Goal: Task Accomplishment & Management: Manage account settings

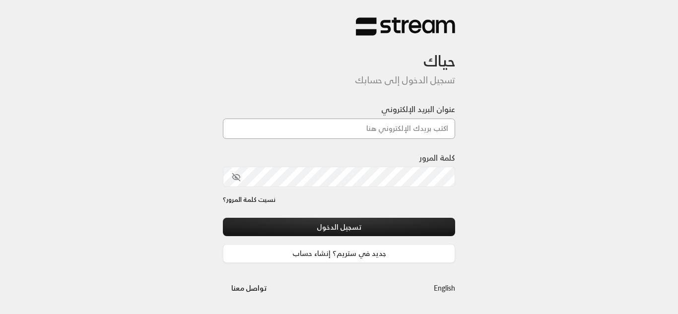
click at [267, 123] on input "عنوان البريد الإلكتروني" at bounding box center [339, 129] width 232 height 20
type input "[EMAIL_ADDRESS][DOMAIN_NAME]"
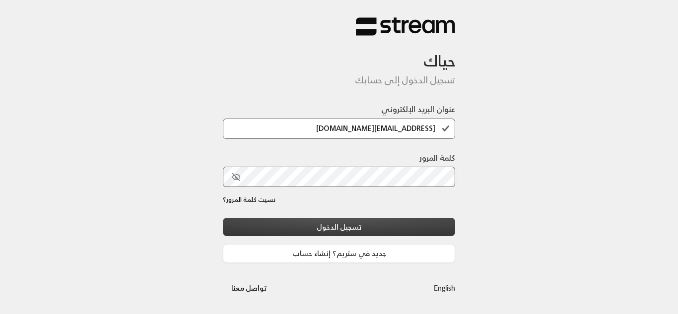
click at [335, 226] on button "تسجيل الدخول" at bounding box center [339, 227] width 232 height 18
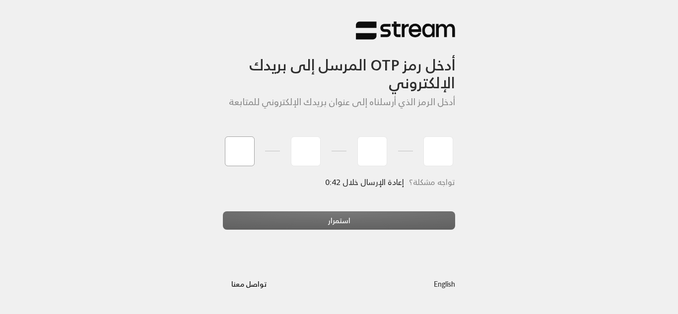
type input "7"
type input "9"
type input "8"
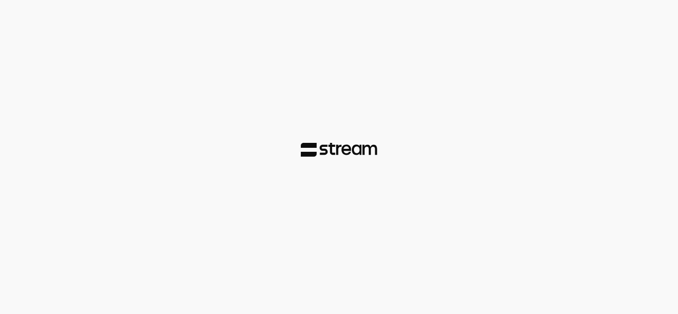
click at [393, 228] on div at bounding box center [339, 157] width 678 height 314
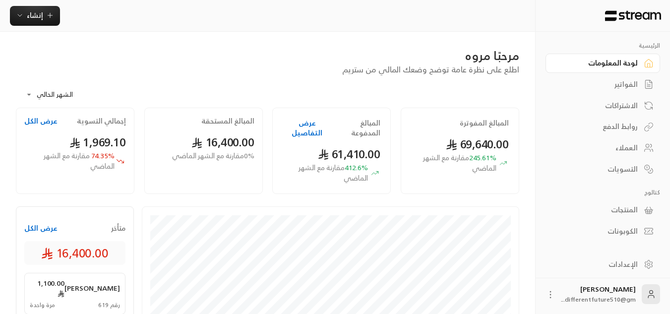
click at [621, 107] on div "الاشتراكات" at bounding box center [598, 106] width 80 height 10
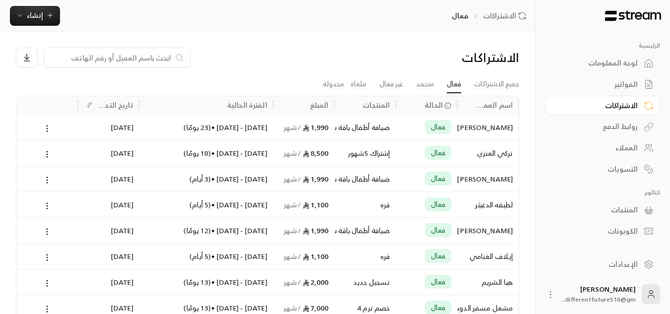
click at [633, 86] on div "الفواتير" at bounding box center [598, 84] width 80 height 10
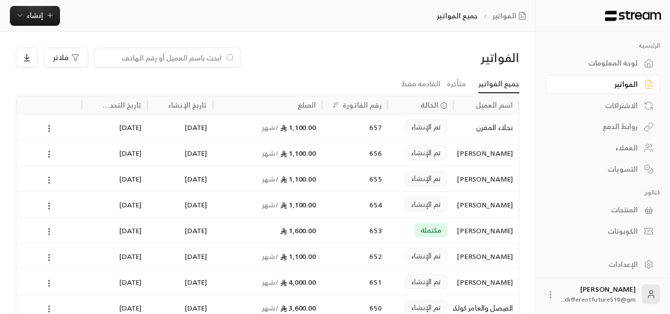
click at [629, 102] on div "الاشتراكات" at bounding box center [598, 106] width 80 height 10
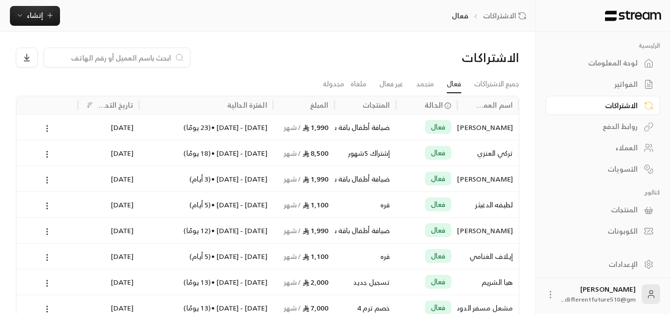
click at [627, 87] on div "الفواتير" at bounding box center [598, 84] width 80 height 10
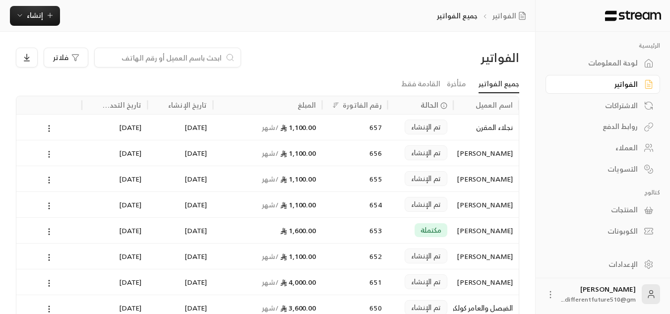
click at [49, 151] on icon at bounding box center [49, 154] width 9 height 9
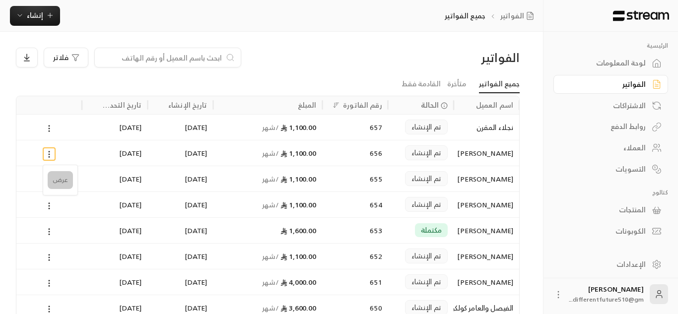
click at [56, 185] on li "عرض" at bounding box center [60, 180] width 25 height 18
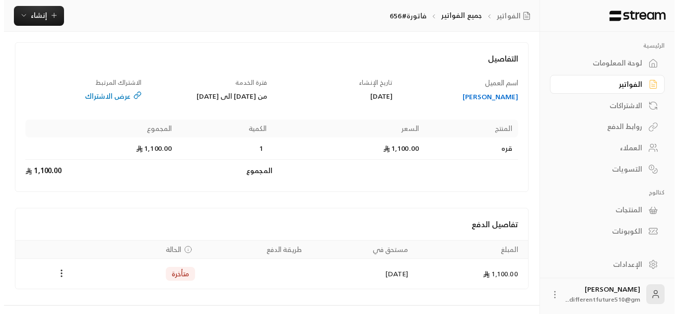
scroll to position [60, 0]
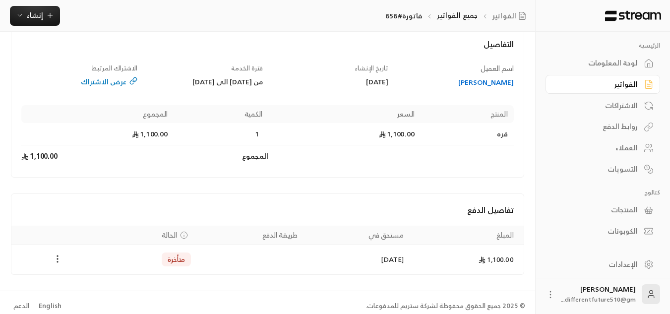
click at [59, 257] on icon "Payments" at bounding box center [58, 259] width 10 height 10
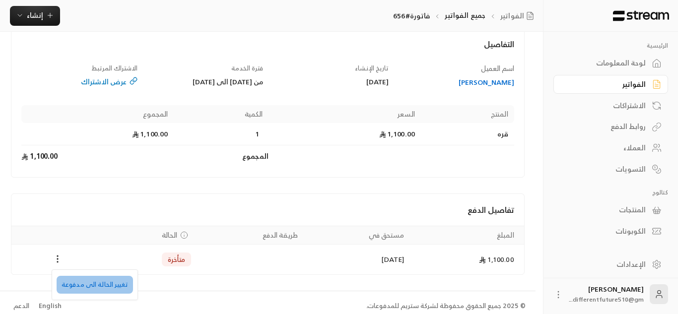
click at [119, 288] on li "تغيير الحالة الى مدفوعة" at bounding box center [95, 285] width 76 height 18
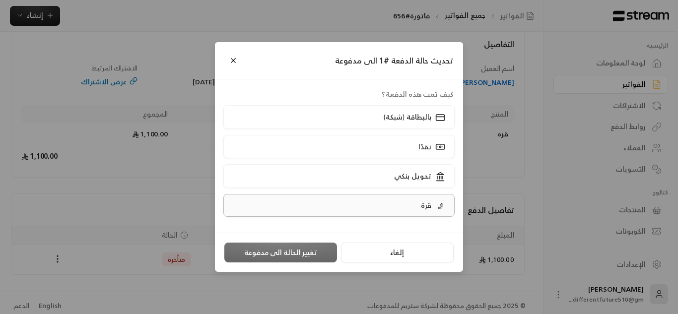
click at [377, 207] on label "قرة" at bounding box center [339, 205] width 232 height 23
click at [311, 246] on button "تغيير الحالة الى مدفوعة" at bounding box center [280, 253] width 113 height 20
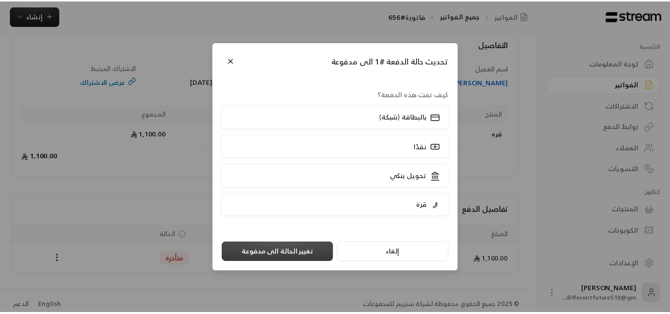
scroll to position [0, 0]
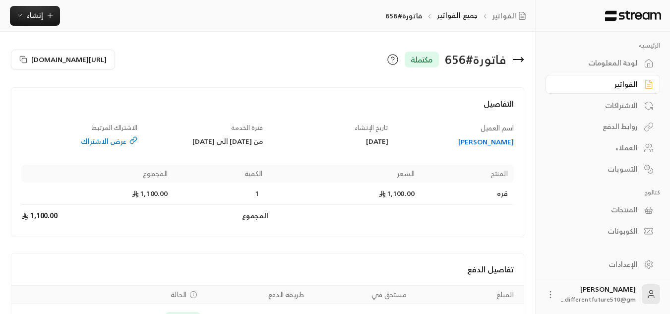
click at [612, 86] on div "الفواتير" at bounding box center [598, 84] width 80 height 10
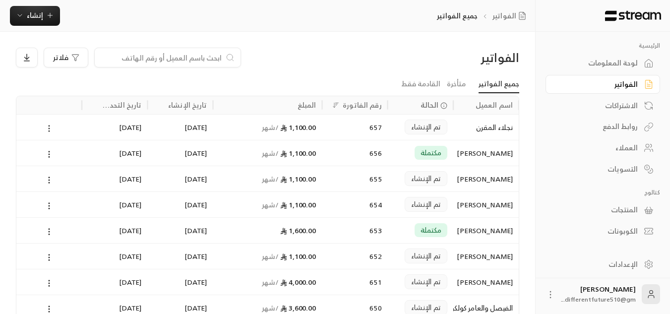
click at [48, 128] on icon at bounding box center [49, 128] width 9 height 9
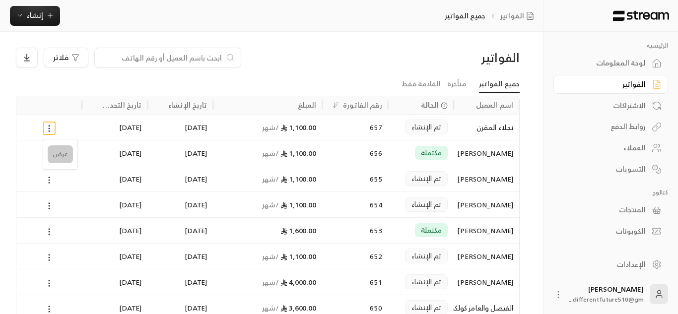
click at [54, 152] on li "عرض" at bounding box center [60, 154] width 25 height 18
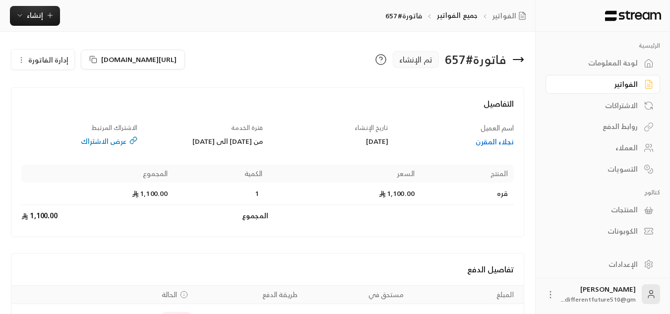
click at [25, 64] on button "إدارة الفاتورة" at bounding box center [42, 60] width 63 height 20
click at [48, 103] on link "إلغاء" at bounding box center [49, 107] width 62 height 18
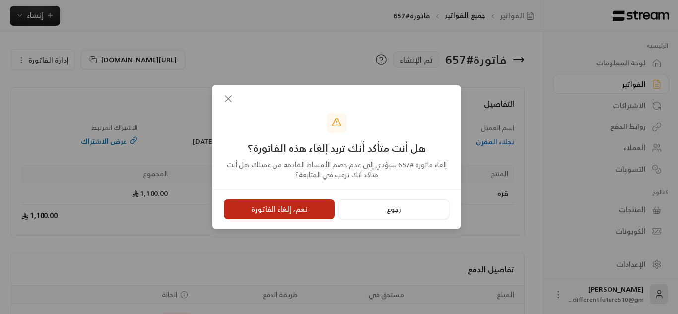
click at [302, 210] on button "نعم، إلغاء الفاتورة" at bounding box center [279, 209] width 111 height 20
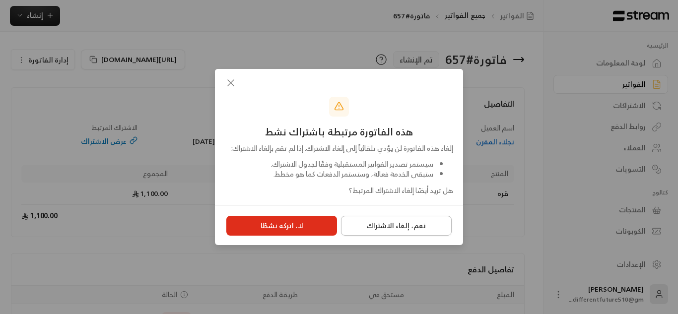
click at [380, 232] on button "نعم، إلغاء الاشتراك" at bounding box center [396, 226] width 111 height 20
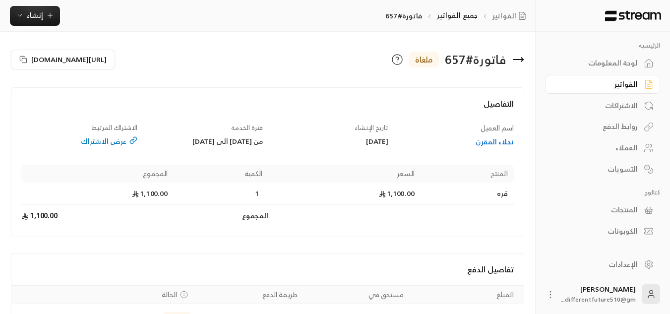
click at [637, 85] on div "الفواتير" at bounding box center [598, 84] width 80 height 10
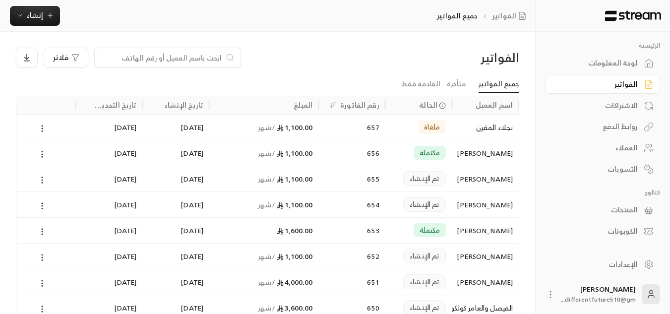
click at [548, 63] on div "الرئيسية لوحة المعلومات الفواتير الاشتراكات روابط الدفع العملاء التسويات كتالوج…" at bounding box center [603, 136] width 134 height 209
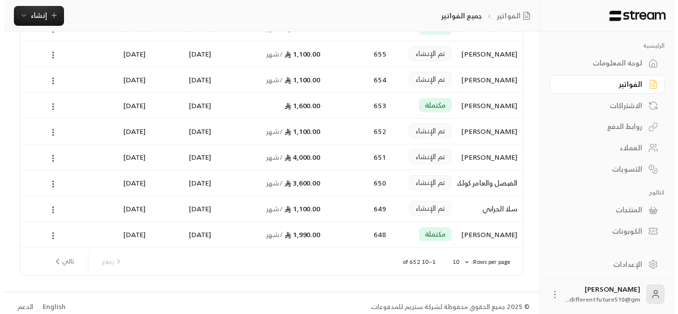
scroll to position [133, 0]
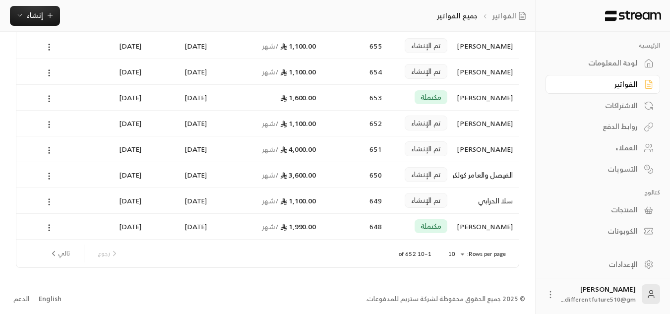
click at [49, 200] on circle at bounding box center [49, 199] width 1 height 1
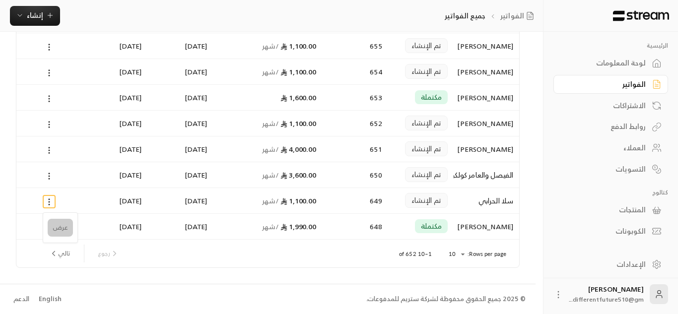
click at [59, 226] on li "عرض" at bounding box center [60, 228] width 25 height 18
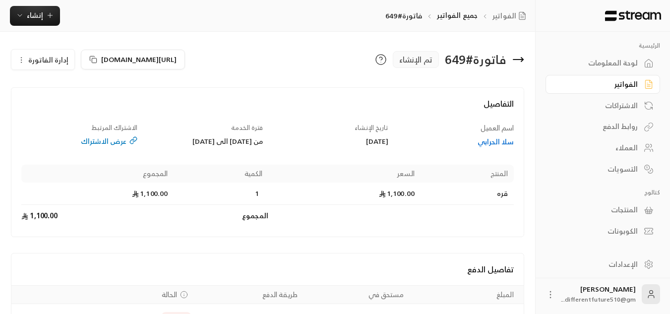
click at [22, 53] on button "إدارة الفاتورة" at bounding box center [42, 60] width 63 height 20
click at [48, 106] on link "إلغاء" at bounding box center [49, 107] width 62 height 18
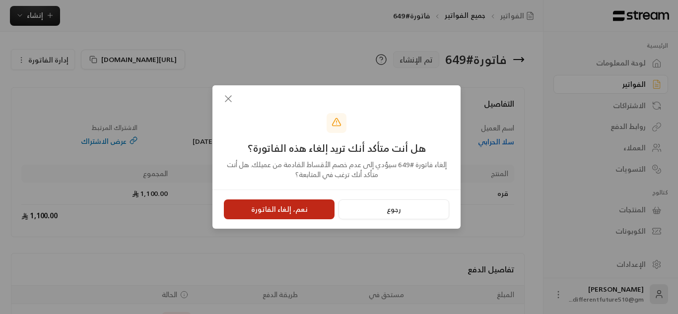
click at [261, 206] on button "نعم، إلغاء الفاتورة" at bounding box center [279, 209] width 111 height 20
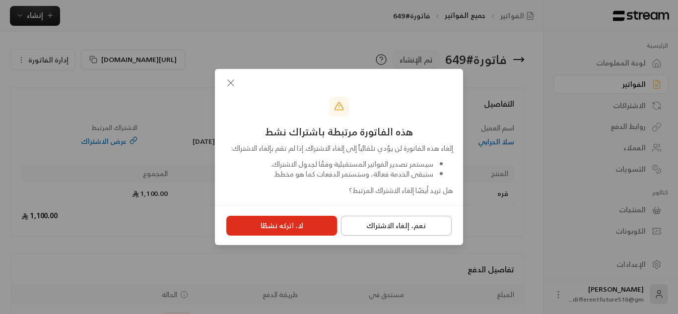
click at [369, 224] on button "نعم، إلغاء الاشتراك" at bounding box center [396, 226] width 111 height 20
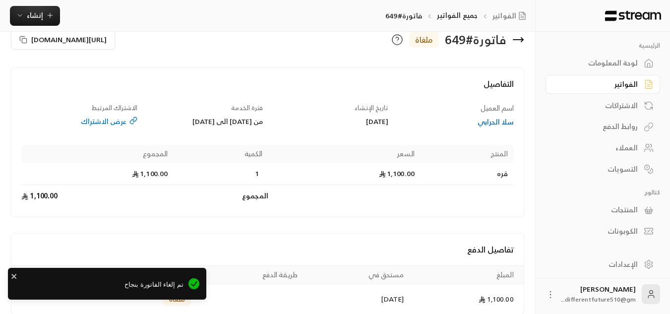
scroll to position [66, 0]
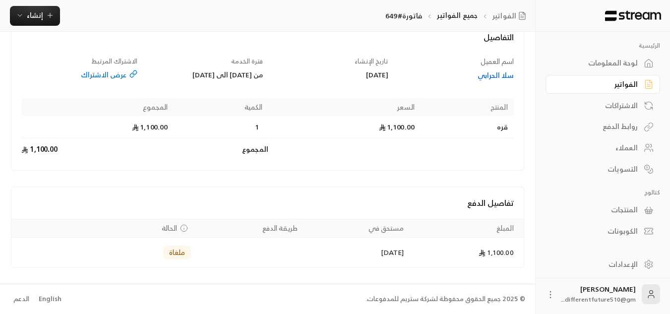
click at [611, 84] on div "الفواتير" at bounding box center [598, 84] width 80 height 10
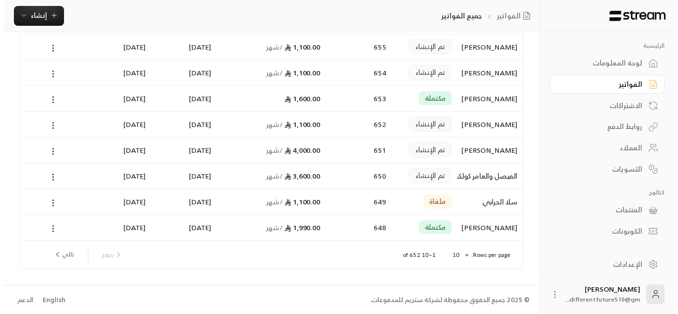
scroll to position [133, 0]
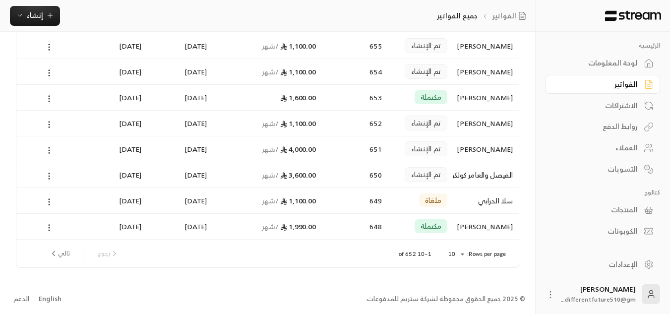
click at [51, 151] on icon at bounding box center [49, 150] width 9 height 9
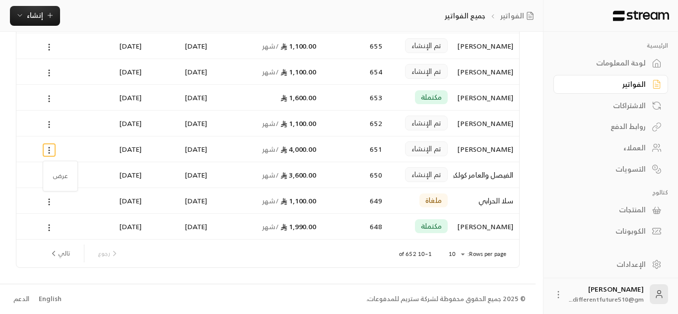
click at [59, 167] on ul "عرض" at bounding box center [60, 176] width 30 height 26
click at [61, 174] on li "عرض" at bounding box center [60, 176] width 25 height 18
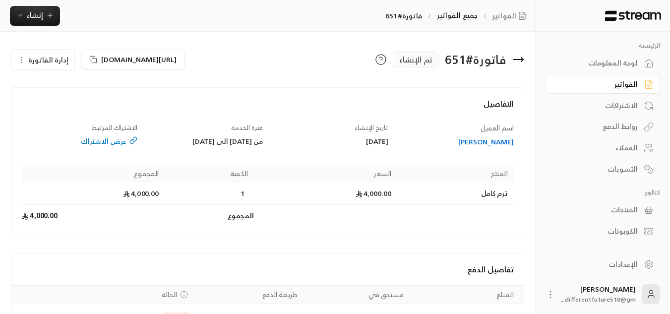
click at [22, 56] on icon "button" at bounding box center [21, 60] width 8 height 8
click at [60, 103] on link "إلغاء" at bounding box center [49, 107] width 62 height 18
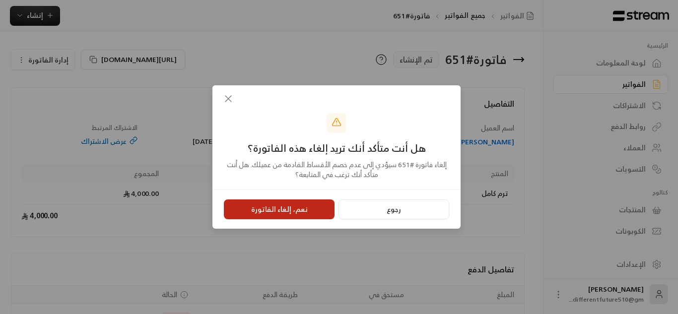
click at [296, 215] on button "نعم، إلغاء الفاتورة" at bounding box center [279, 209] width 111 height 20
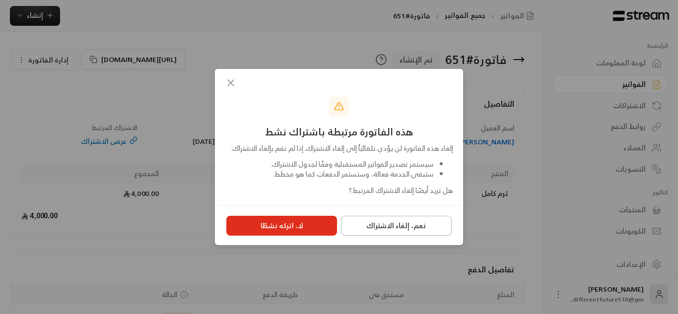
click at [399, 234] on button "نعم، إلغاء الاشتراك" at bounding box center [396, 226] width 111 height 20
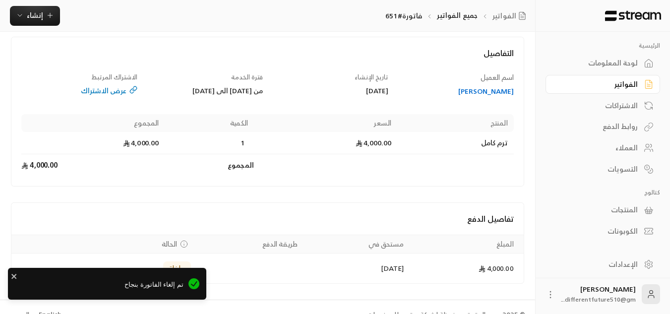
scroll to position [66, 0]
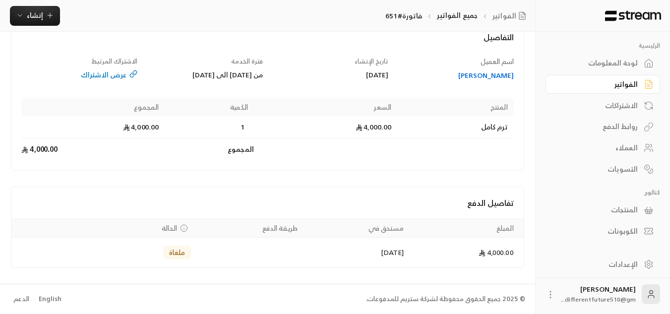
click at [592, 88] on div "الفواتير" at bounding box center [598, 84] width 80 height 10
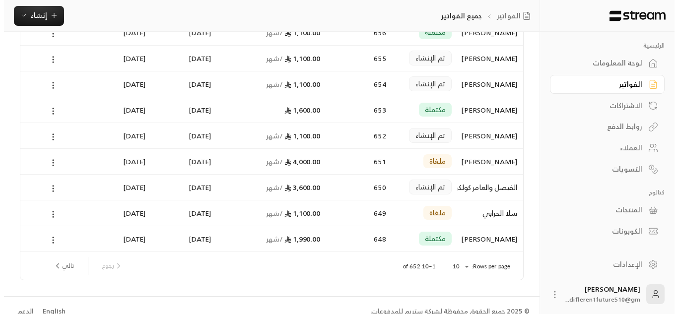
scroll to position [133, 0]
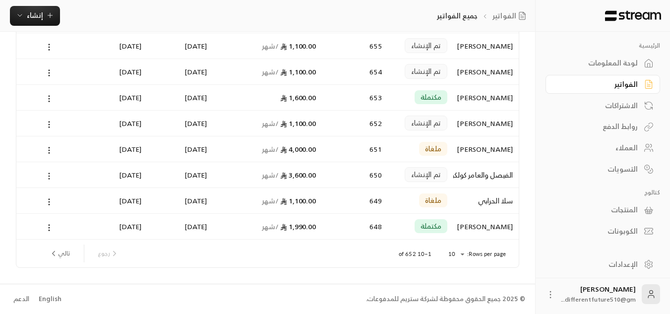
click at [49, 177] on circle at bounding box center [49, 176] width 1 height 1
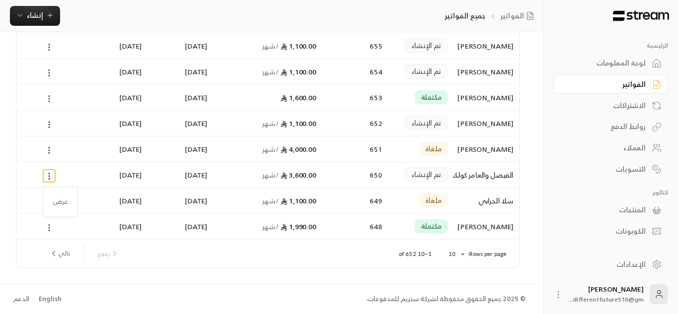
click at [55, 192] on ul "عرض" at bounding box center [60, 202] width 30 height 26
click at [59, 198] on li "عرض" at bounding box center [60, 202] width 25 height 18
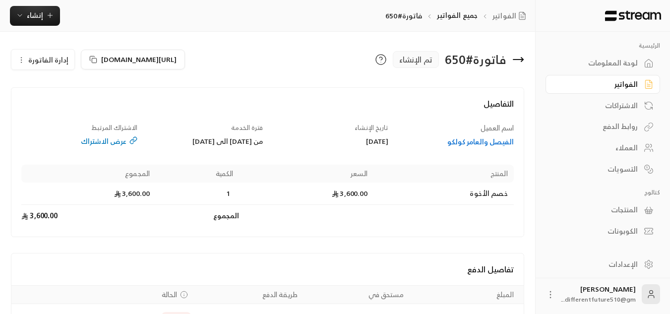
click at [24, 58] on icon "button" at bounding box center [21, 60] width 8 height 8
click at [43, 104] on link "إلغاء" at bounding box center [49, 107] width 62 height 18
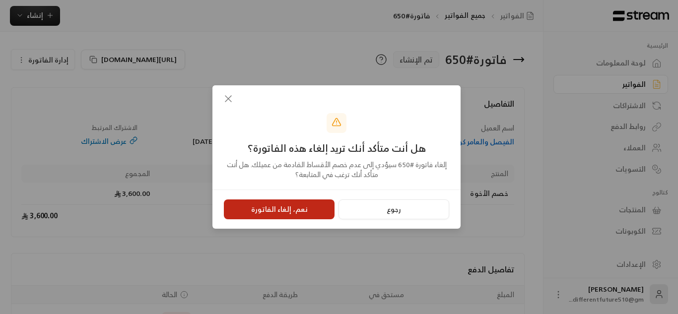
click at [285, 208] on button "نعم، إلغاء الفاتورة" at bounding box center [279, 209] width 111 height 20
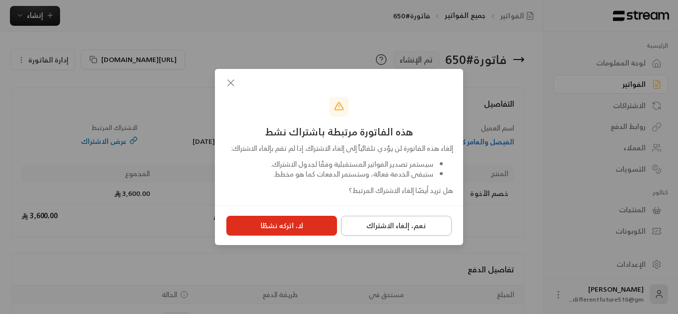
click at [355, 230] on button "نعم، إلغاء الاشتراك" at bounding box center [396, 226] width 111 height 20
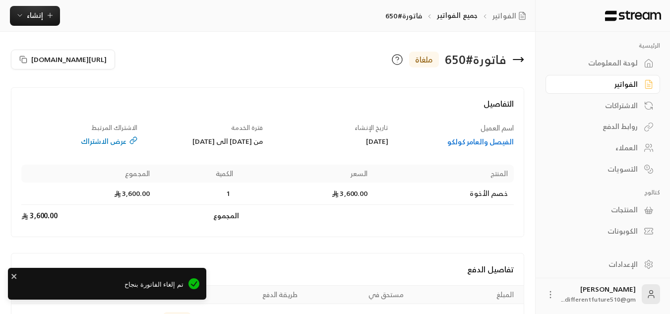
click at [641, 86] on link "الفواتير" at bounding box center [603, 84] width 115 height 19
click at [638, 86] on div "الفواتير" at bounding box center [598, 84] width 80 height 10
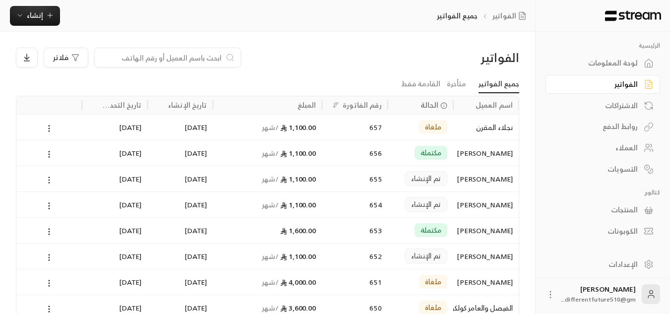
click at [49, 181] on circle at bounding box center [49, 180] width 1 height 1
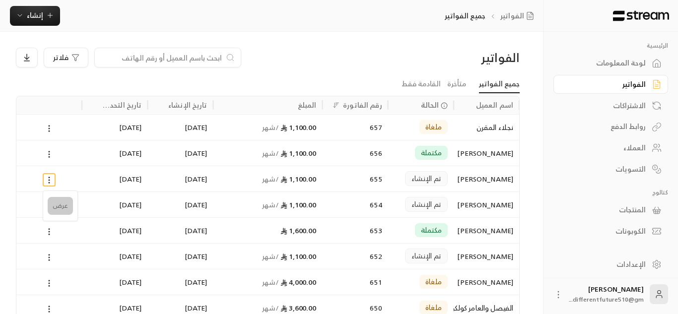
click at [58, 201] on li "عرض" at bounding box center [60, 206] width 25 height 18
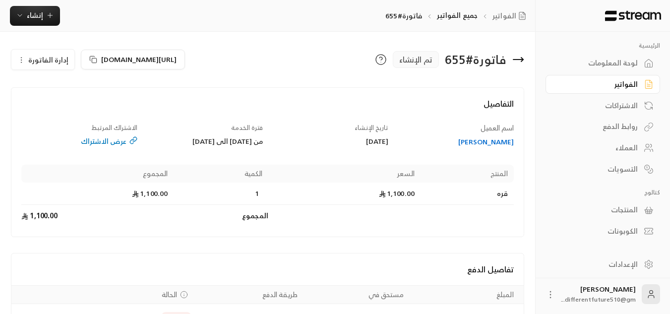
click at [21, 62] on icon "button" at bounding box center [21, 60] width 8 height 8
click at [44, 106] on link "إلغاء" at bounding box center [49, 107] width 62 height 18
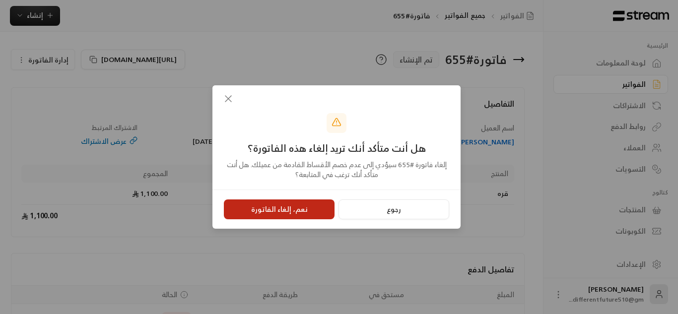
click at [288, 218] on button "نعم، إلغاء الفاتورة" at bounding box center [279, 209] width 111 height 20
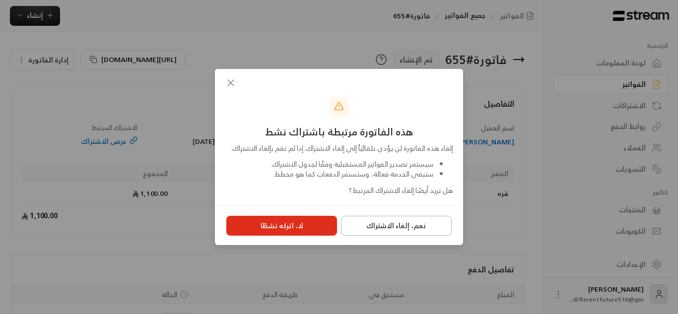
click at [379, 235] on button "نعم، إلغاء الاشتراك" at bounding box center [396, 226] width 111 height 20
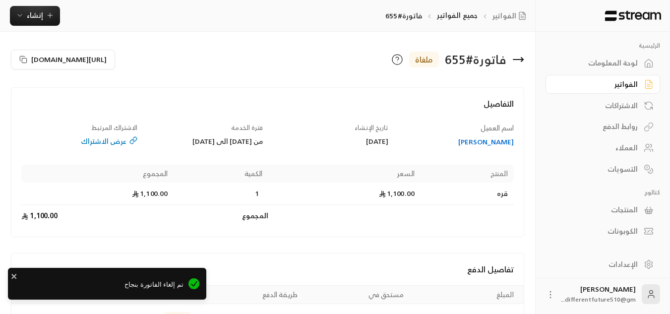
click at [600, 96] on link "الاشتراكات" at bounding box center [603, 105] width 115 height 19
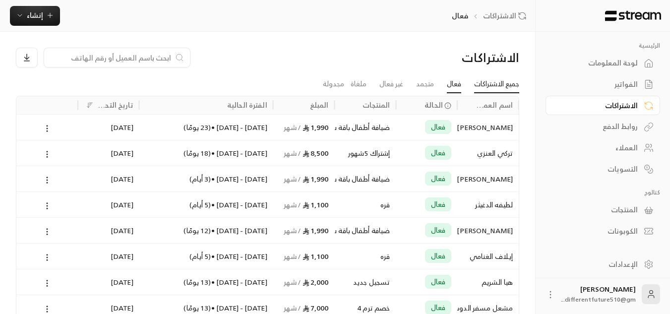
click at [480, 86] on link "جميع الاشتراكات" at bounding box center [496, 84] width 45 height 18
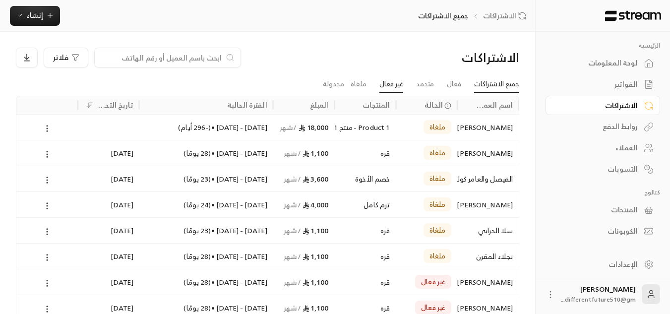
click at [393, 85] on link "غير فعال" at bounding box center [392, 84] width 24 height 18
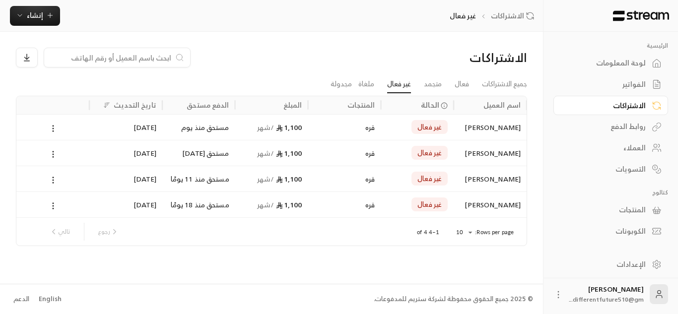
click at [623, 90] on link "الفواتير" at bounding box center [610, 84] width 115 height 19
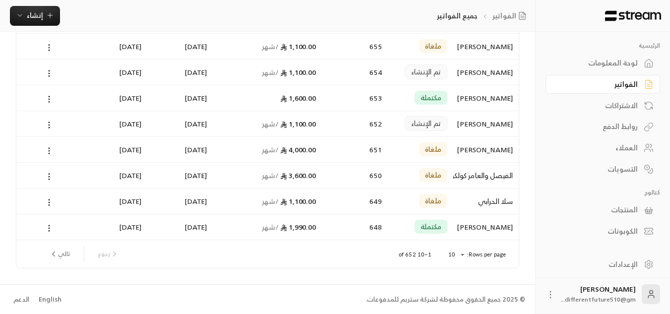
scroll to position [133, 0]
click at [632, 102] on div "الاشتراكات" at bounding box center [598, 106] width 80 height 10
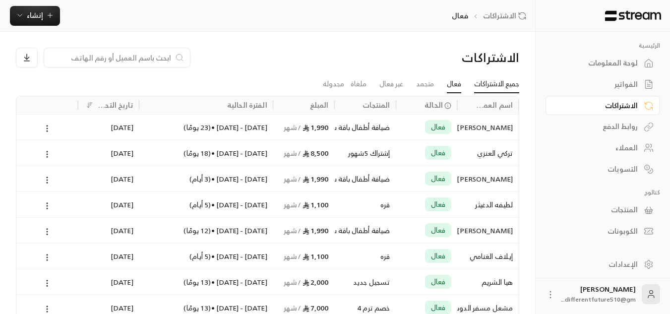
click at [501, 85] on link "جميع الاشتراكات" at bounding box center [496, 84] width 45 height 18
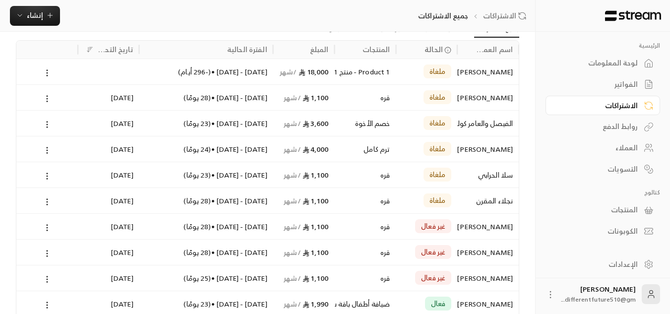
scroll to position [133, 0]
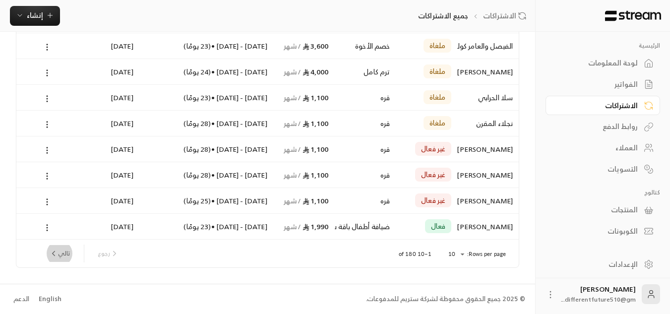
click at [66, 257] on button "تالي" at bounding box center [59, 253] width 29 height 17
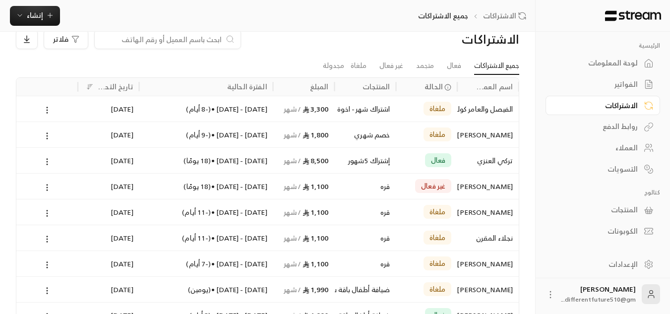
scroll to position [0, 0]
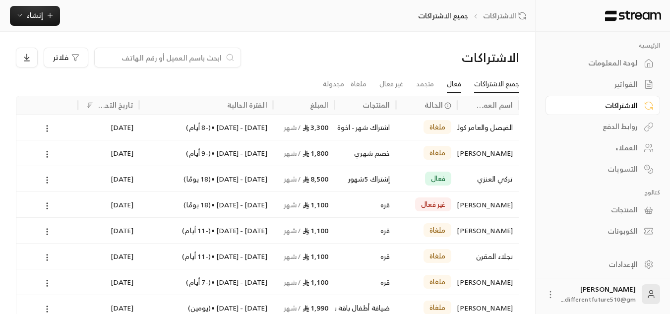
click at [452, 84] on link "فعال" at bounding box center [454, 84] width 14 height 18
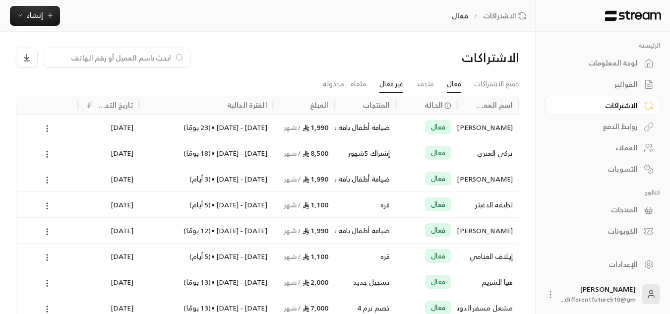
click at [384, 79] on link "غير فعال" at bounding box center [392, 84] width 24 height 18
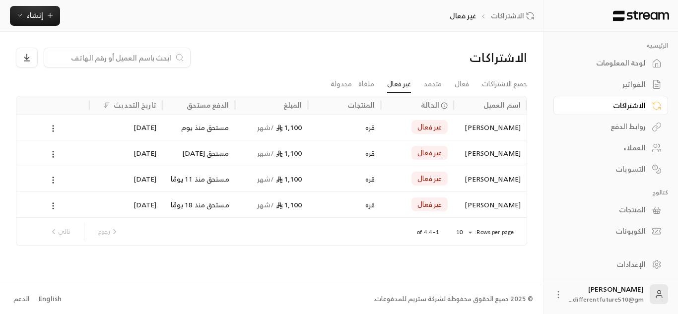
click at [637, 88] on div "الفواتير" at bounding box center [606, 84] width 80 height 10
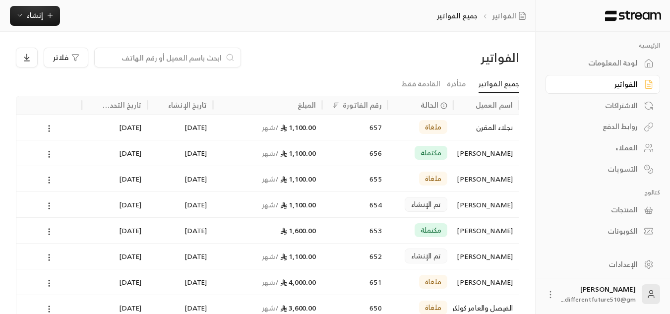
click at [634, 69] on link "لوحة المعلومات" at bounding box center [603, 63] width 115 height 19
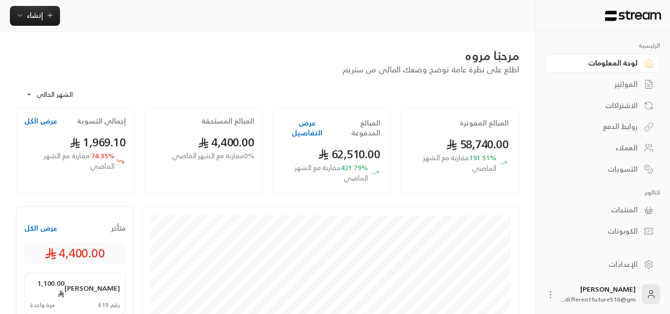
click at [632, 81] on div "الفواتير" at bounding box center [598, 84] width 80 height 10
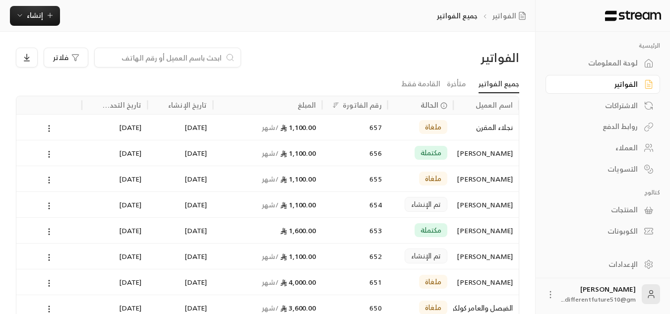
click at [610, 61] on div "لوحة المعلومات" at bounding box center [598, 63] width 80 height 10
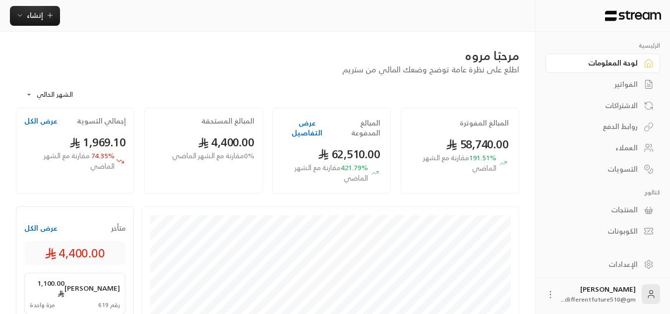
click at [632, 89] on div "الفواتير" at bounding box center [598, 84] width 80 height 10
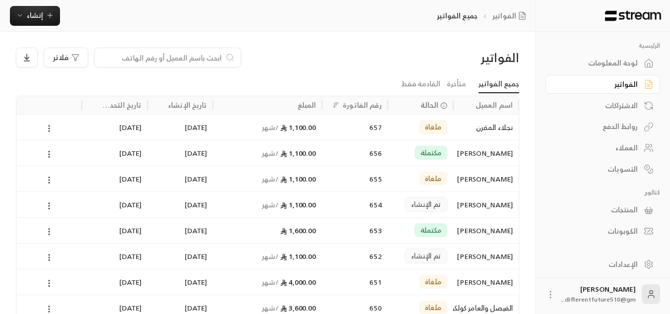
click at [625, 107] on div "الاشتراكات" at bounding box center [598, 106] width 80 height 10
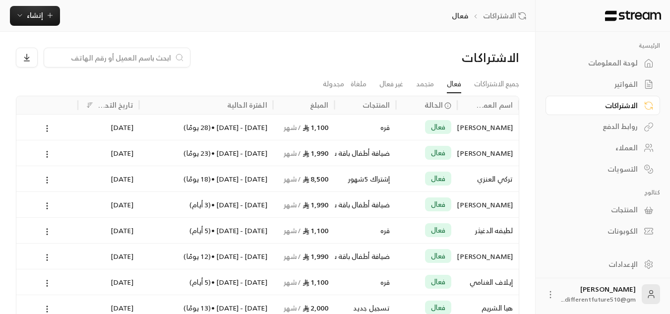
click at [636, 76] on link "الفواتير" at bounding box center [603, 84] width 115 height 19
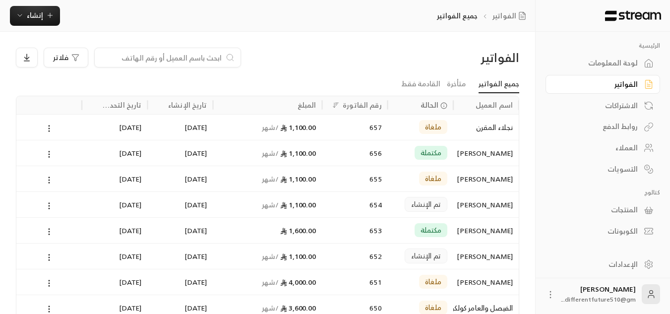
click at [619, 103] on div "الاشتراكات" at bounding box center [598, 106] width 80 height 10
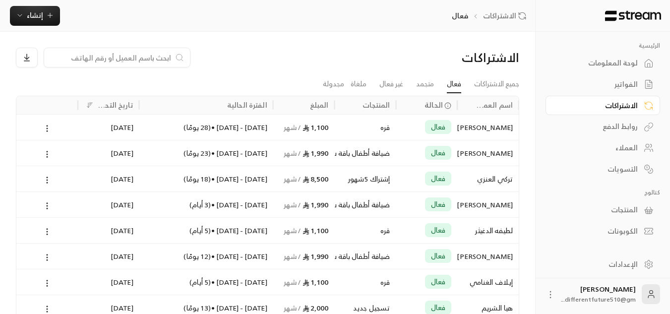
click at [622, 83] on div "الفواتير" at bounding box center [598, 84] width 80 height 10
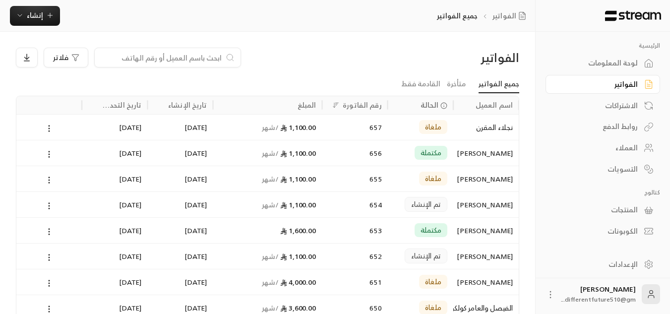
click at [610, 104] on div "الاشتراكات" at bounding box center [598, 106] width 80 height 10
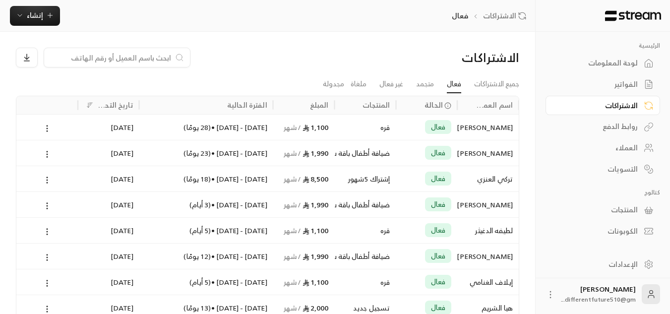
click at [614, 91] on link "الفواتير" at bounding box center [603, 84] width 115 height 19
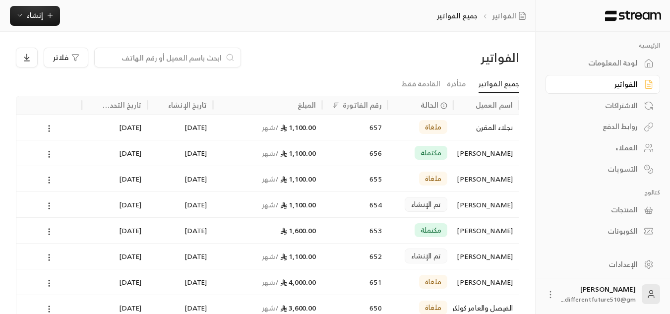
click at [580, 84] on div "الفواتير" at bounding box center [598, 84] width 80 height 10
click at [631, 64] on div "لوحة المعلومات" at bounding box center [598, 63] width 80 height 10
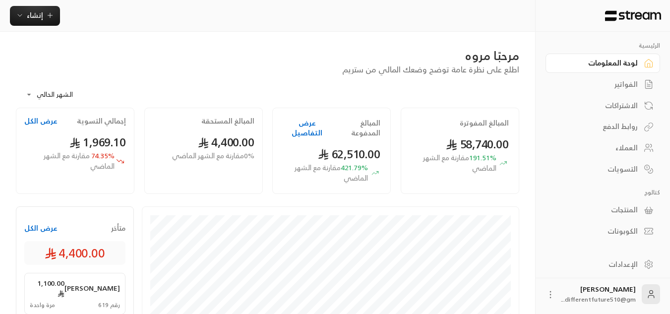
click at [588, 63] on div "لوحة المعلومات" at bounding box center [598, 63] width 80 height 10
click at [605, 91] on link "الفواتير" at bounding box center [603, 84] width 115 height 19
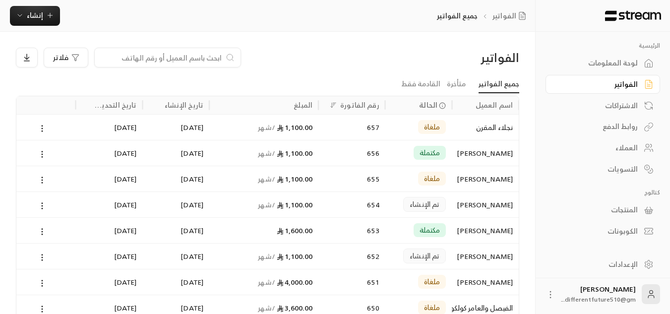
click at [415, 67] on div "الفواتير فلاتر" at bounding box center [268, 62] width 514 height 28
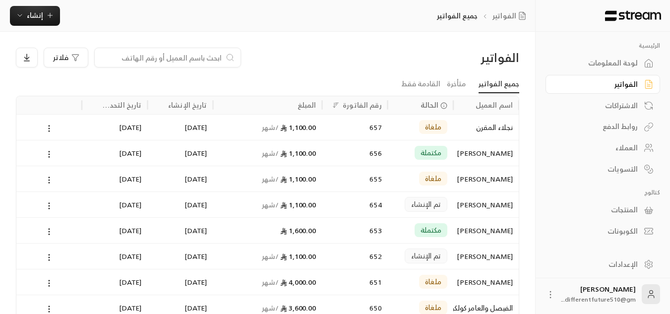
click at [592, 103] on div "الاشتراكات" at bounding box center [598, 106] width 80 height 10
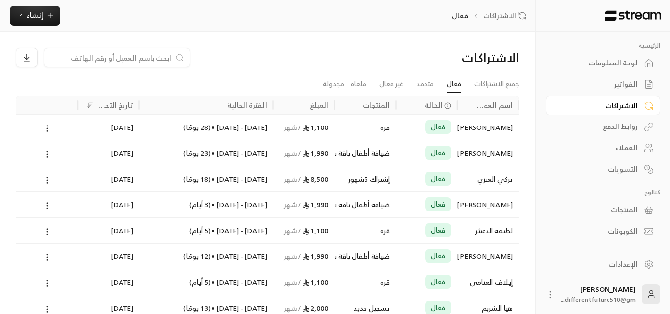
click at [568, 109] on div "الاشتراكات" at bounding box center [598, 106] width 80 height 10
click at [486, 84] on link "جميع الاشتراكات" at bounding box center [496, 84] width 45 height 18
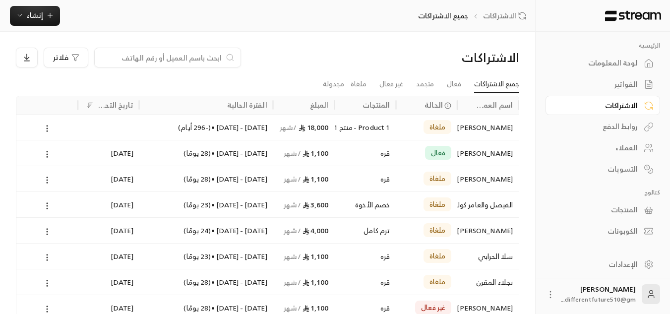
click at [622, 77] on link "الفواتير" at bounding box center [603, 84] width 115 height 19
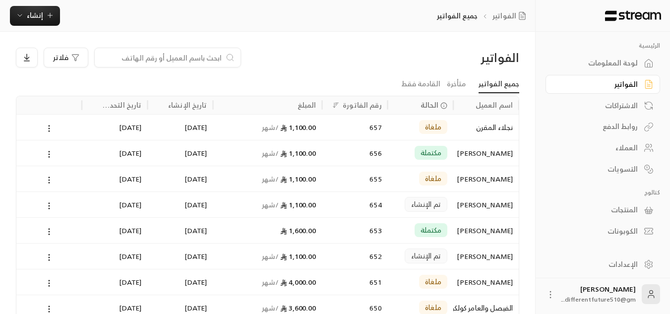
click at [640, 211] on link "المنتجات" at bounding box center [603, 209] width 115 height 19
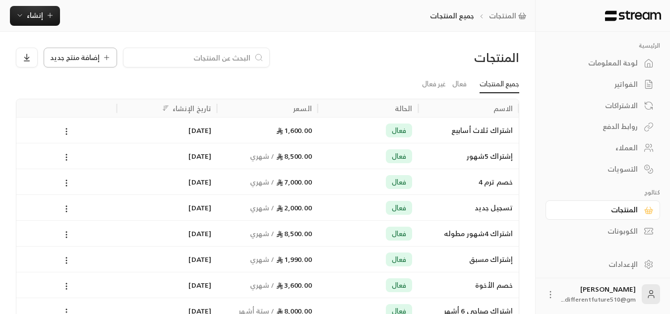
click at [59, 54] on span "إضافة منتج جديد" at bounding box center [75, 57] width 50 height 7
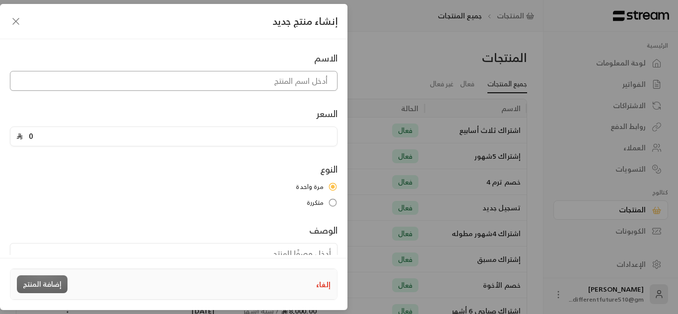
click at [103, 74] on input at bounding box center [173, 81] width 327 height 20
type input "عرض الوطني"
click at [38, 136] on input "0" at bounding box center [177, 136] width 308 height 19
type input "1600"
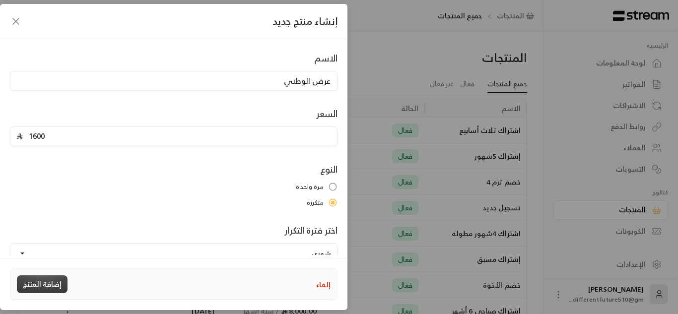
click at [57, 280] on button "إضافة المنتج" at bounding box center [42, 284] width 51 height 18
type input "0"
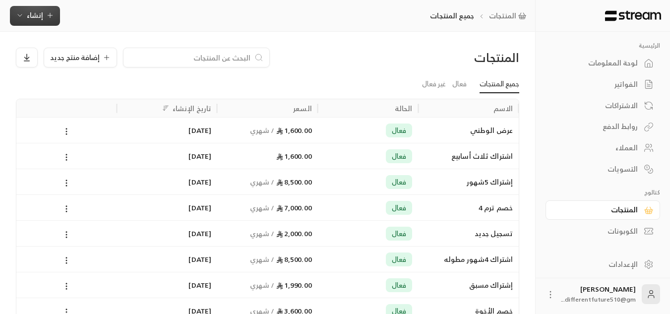
click at [39, 15] on span "إنشاء" at bounding box center [35, 15] width 16 height 12
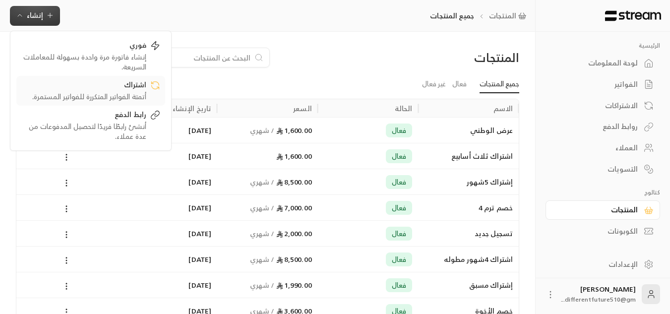
click at [97, 100] on div "أتمتة الفواتير المتكررة للفواتير المستمرة." at bounding box center [83, 97] width 125 height 10
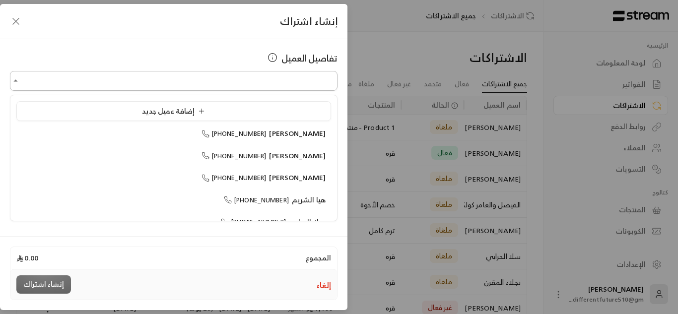
click at [162, 78] on input "اختر العميل" at bounding box center [173, 80] width 327 height 17
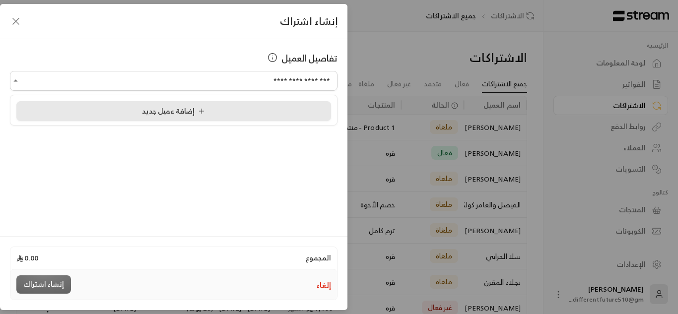
click at [167, 110] on span "إضافة عميل جديد" at bounding box center [175, 111] width 67 height 12
type input "**********"
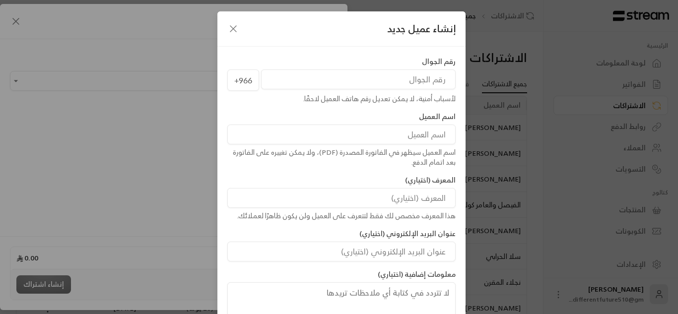
click at [357, 80] on input "tel" at bounding box center [358, 79] width 195 height 20
type input "546866222"
click at [389, 137] on input at bounding box center [341, 135] width 228 height 20
type input "ماسه [PERSON_NAME]"
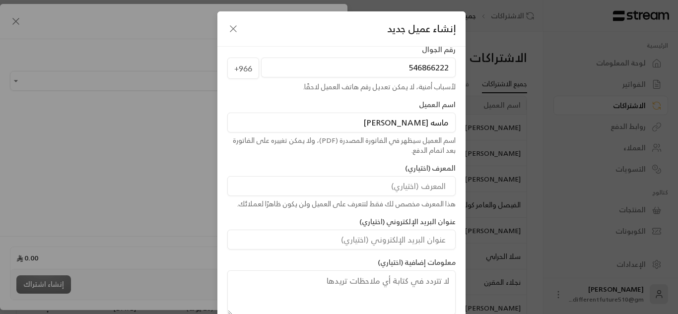
click at [251, 188] on input at bounding box center [341, 186] width 228 height 20
drag, startPoint x: 315, startPoint y: 28, endPoint x: 319, endPoint y: 12, distance: 16.3
click at [319, 12] on div "إنشاء عميل جديد" at bounding box center [341, 28] width 248 height 35
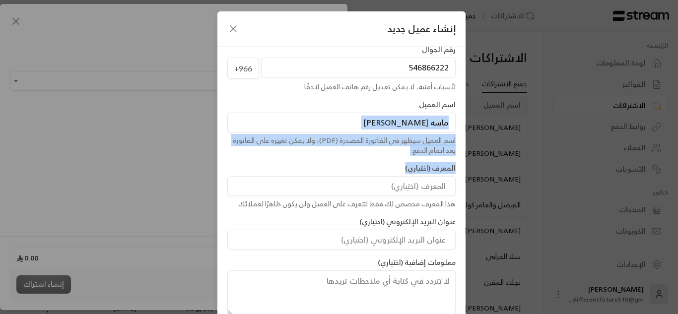
drag, startPoint x: 298, startPoint y: 164, endPoint x: 317, endPoint y: 105, distance: 61.4
click at [317, 105] on div "رقم الجوال [PHONE_NUMBER] لأسباب أمنية، لا يمكن تعديل رقم هاتف العميل لاحقًا. ا…" at bounding box center [341, 180] width 238 height 271
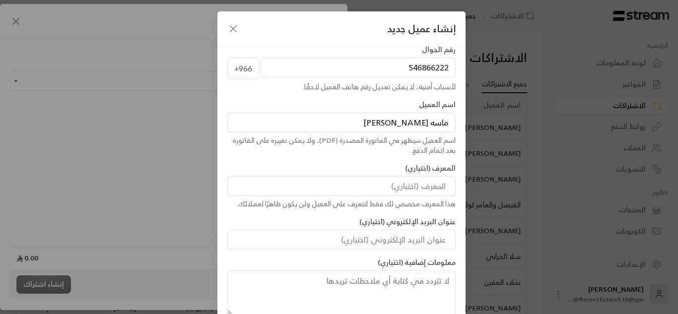
click at [309, 246] on input at bounding box center [341, 240] width 228 height 20
click at [314, 224] on div "عنوان البريد الإلكتروني (اختياري)" at bounding box center [341, 233] width 238 height 33
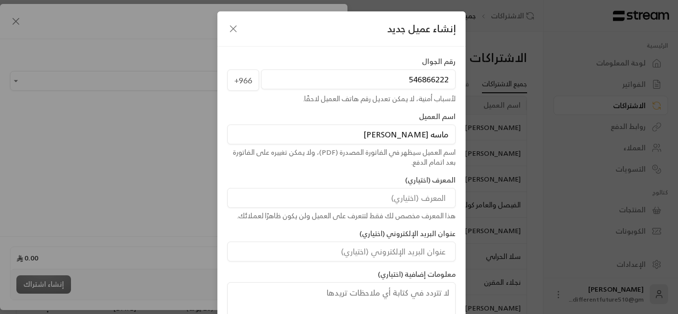
scroll to position [12, 0]
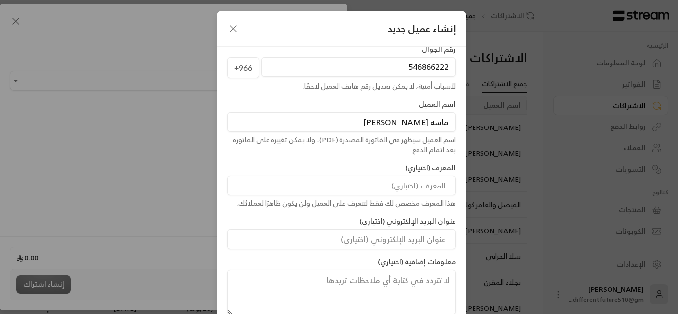
click at [284, 31] on div "إنشاء عميل جديد" at bounding box center [341, 28] width 248 height 35
drag, startPoint x: 283, startPoint y: 38, endPoint x: 296, endPoint y: 15, distance: 26.2
click at [296, 15] on div "إنشاء عميل جديد" at bounding box center [341, 28] width 248 height 35
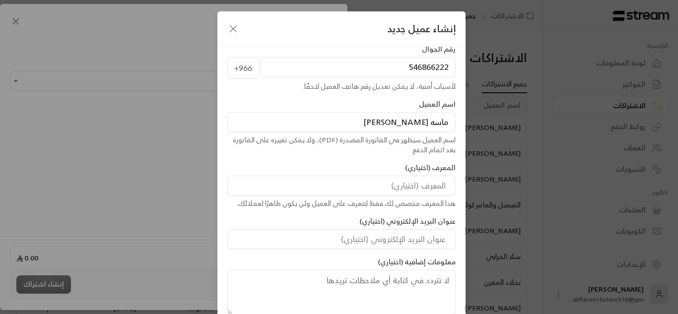
click at [300, 24] on div "إنشاء عميل جديد" at bounding box center [341, 28] width 248 height 35
click at [422, 21] on span "إنشاء عميل جديد" at bounding box center [421, 28] width 68 height 15
click at [362, 35] on div "إنشاء عميل جديد" at bounding box center [341, 28] width 248 height 35
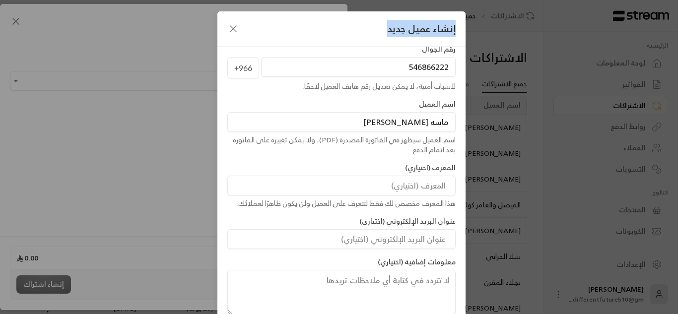
drag, startPoint x: 362, startPoint y: 35, endPoint x: 342, endPoint y: 14, distance: 28.8
click at [342, 14] on div "إنشاء عميل جديد" at bounding box center [341, 28] width 248 height 35
click at [341, 106] on div "اسم العميل ماسه [PERSON_NAME] اسم العميل سيظهر في الفاتورة المصدرة (PDF)، ولا ي…" at bounding box center [341, 127] width 238 height 56
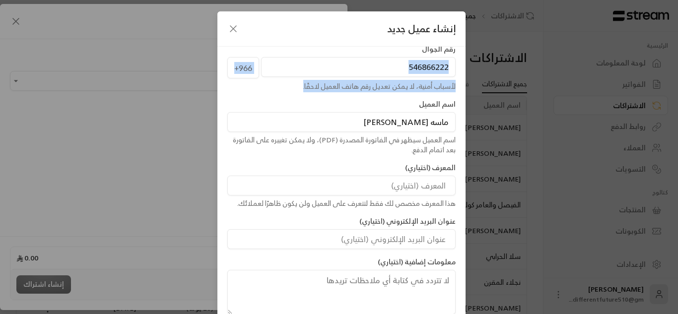
drag, startPoint x: 341, startPoint y: 106, endPoint x: 307, endPoint y: 58, distance: 59.1
click at [307, 58] on div "رقم الجوال [PHONE_NUMBER] لأسباب أمنية، لا يمكن تعديل رقم هاتف العميل لاحقًا. ا…" at bounding box center [341, 179] width 238 height 271
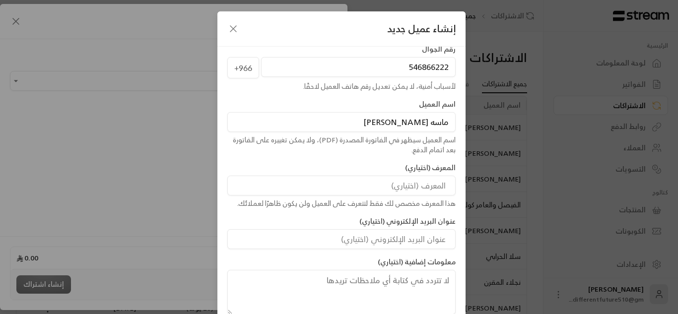
click at [307, 54] on div "رقم الجوال [PHONE_NUMBER] لأسباب أمنية، لا يمكن تعديل رقم هاتف العميل لاحقًا." at bounding box center [341, 68] width 238 height 48
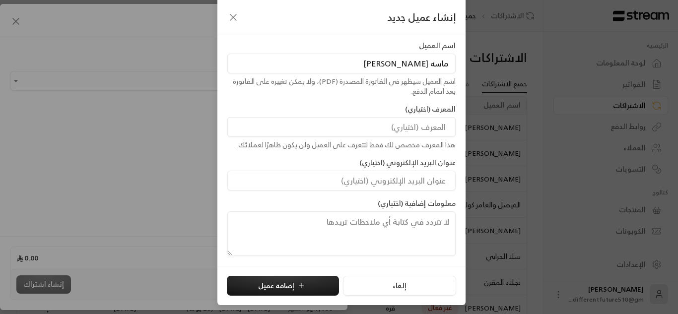
scroll to position [61, 0]
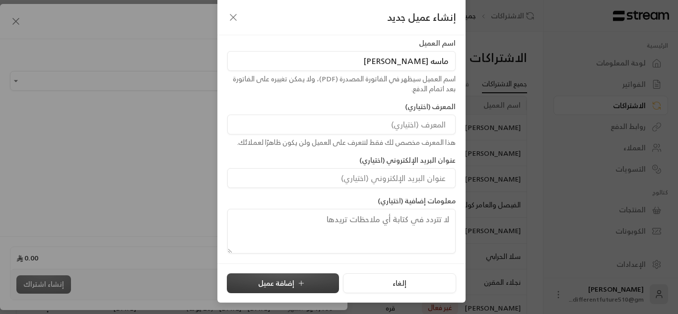
click at [321, 283] on button "إضافة عميل" at bounding box center [283, 283] width 112 height 20
type input "**********"
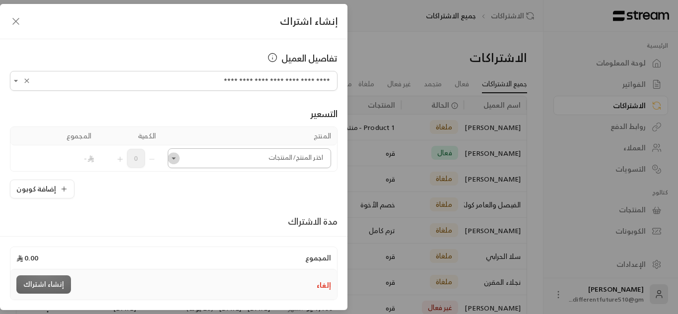
click at [179, 157] on icon "Open" at bounding box center [174, 158] width 10 height 10
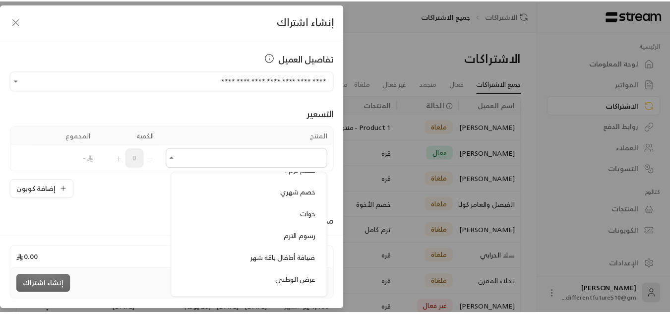
scroll to position [576, 0]
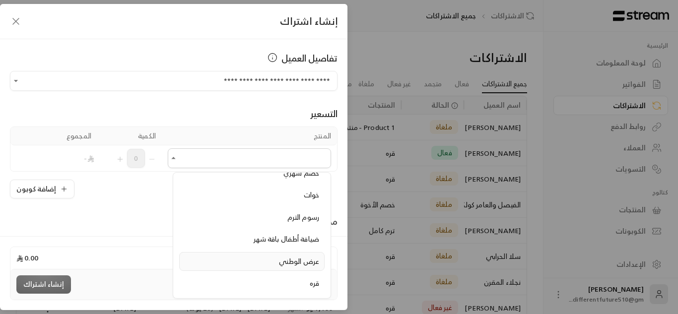
click at [273, 259] on div "عرض الوطني" at bounding box center [252, 262] width 134 height 10
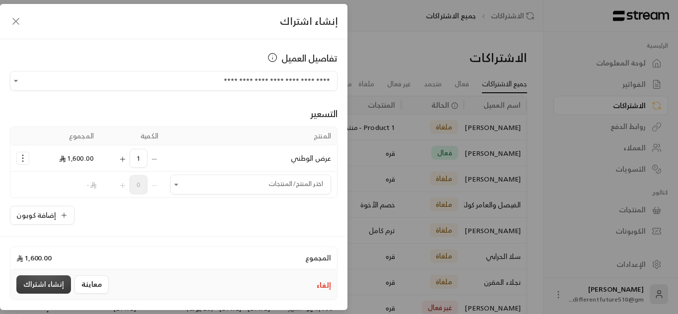
click at [59, 282] on button "إنشاء اشتراك" at bounding box center [43, 284] width 55 height 18
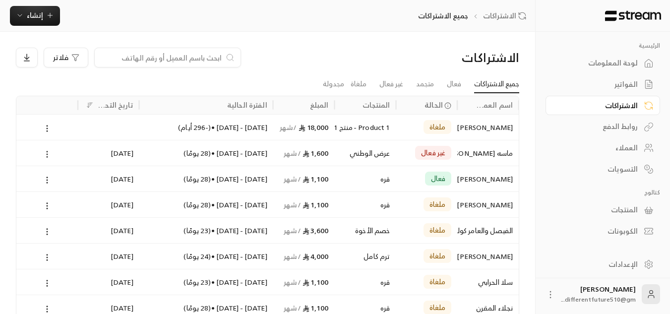
click at [47, 156] on icon at bounding box center [47, 154] width 9 height 9
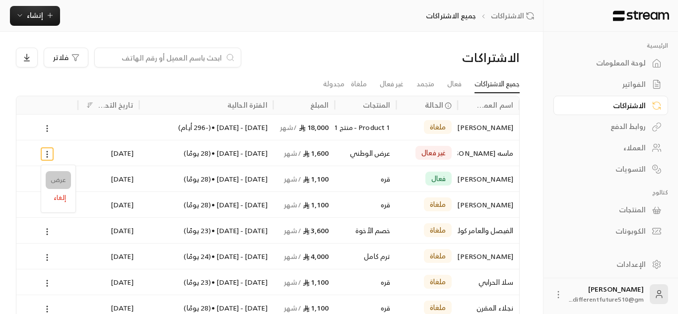
click at [55, 176] on link "عرض" at bounding box center [58, 180] width 25 height 18
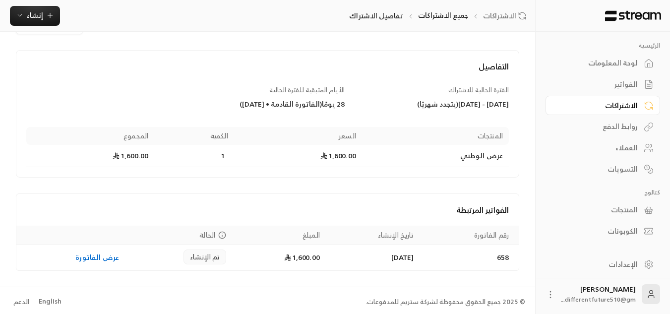
scroll to position [40, 0]
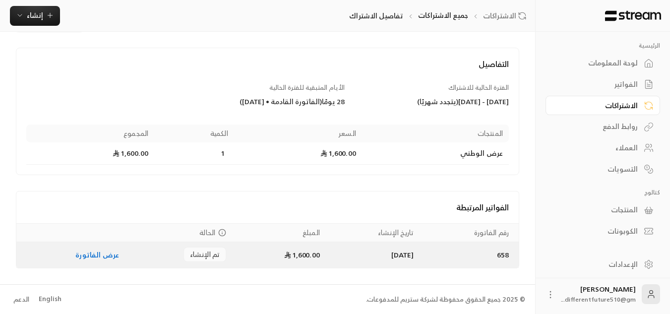
click at [82, 254] on link "عرض الفاتورة" at bounding box center [97, 255] width 44 height 12
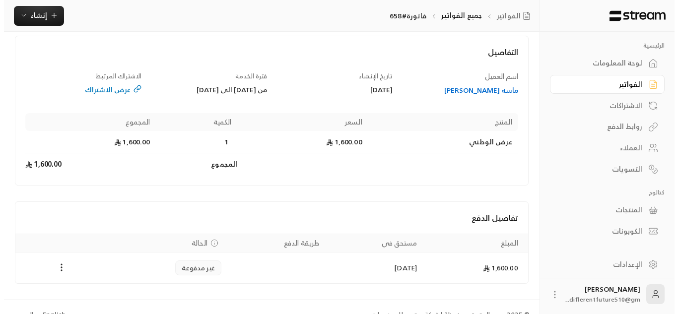
scroll to position [67, 0]
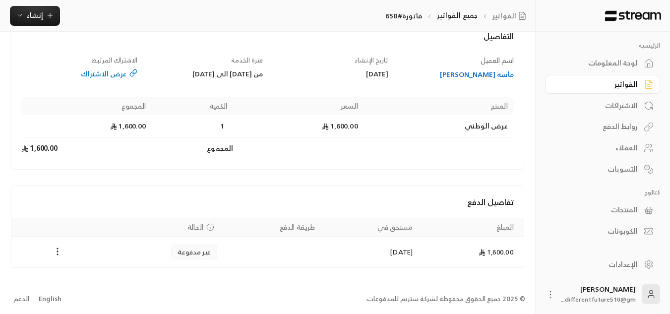
click at [60, 250] on icon "Payments" at bounding box center [58, 252] width 10 height 10
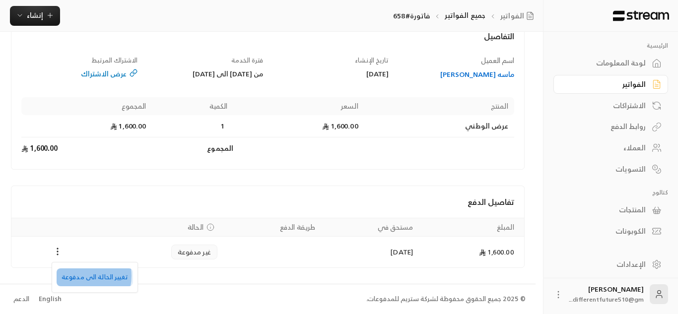
click at [77, 276] on li "تغيير الحالة الى مدفوعة" at bounding box center [95, 277] width 76 height 18
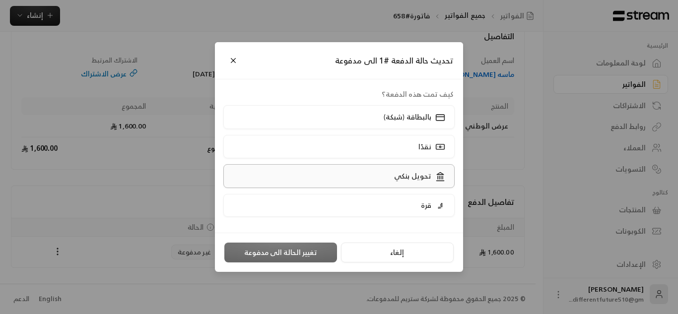
click at [378, 178] on label "تحويل بنكي" at bounding box center [339, 175] width 232 height 23
click at [287, 254] on button "تغيير الحالة الى مدفوعة" at bounding box center [280, 253] width 113 height 20
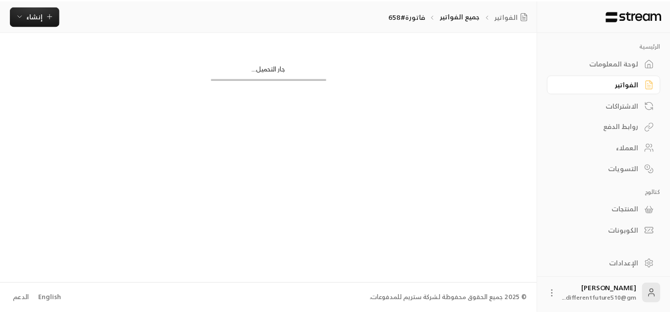
scroll to position [0, 0]
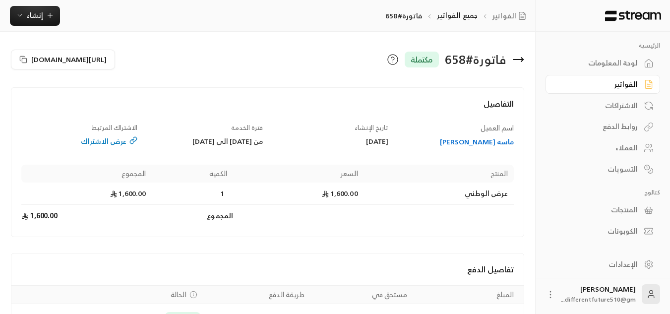
click at [623, 75] on link "الفواتير" at bounding box center [603, 84] width 115 height 19
